Goal: Find specific page/section: Find specific page/section

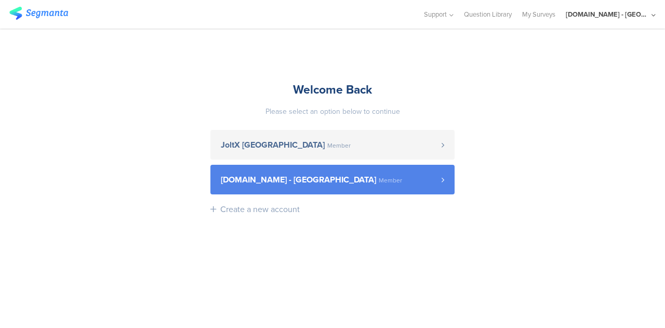
click at [302, 176] on span "[DOMAIN_NAME] - [GEOGRAPHIC_DATA] Member" at bounding box center [331, 180] width 221 height 8
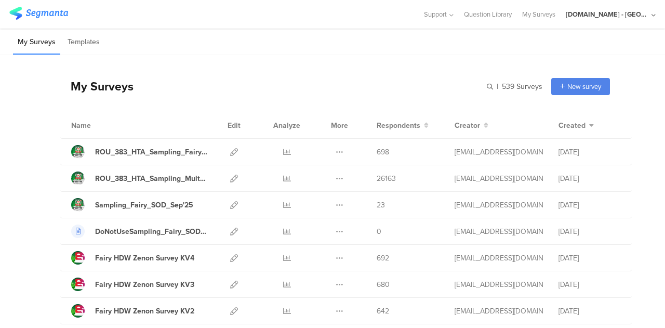
click at [620, 18] on div "[DOMAIN_NAME] - [GEOGRAPHIC_DATA]" at bounding box center [607, 14] width 83 height 10
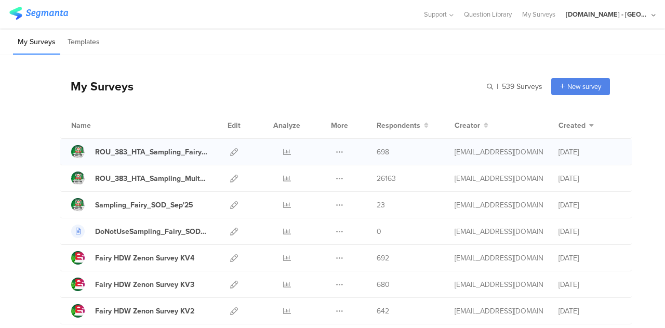
click at [377, 152] on span "698" at bounding box center [383, 152] width 12 height 11
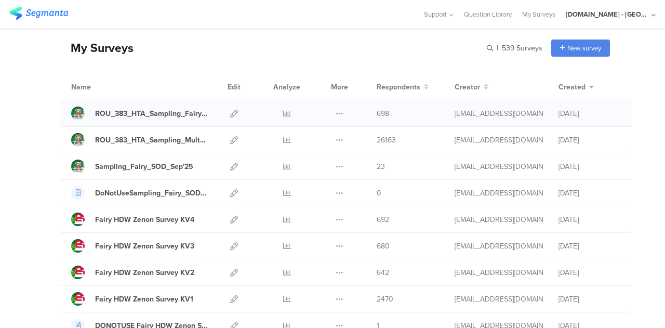
scroll to position [39, 0]
click at [631, 14] on div "Youtil.ro - Romania" at bounding box center [607, 14] width 83 height 10
